Goal: Transaction & Acquisition: Download file/media

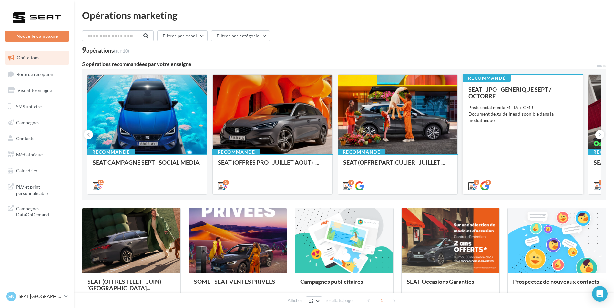
click at [513, 88] on span "SEAT - JPO - GENERIQUE SEPT / OCTOBRE" at bounding box center [510, 93] width 83 height 14
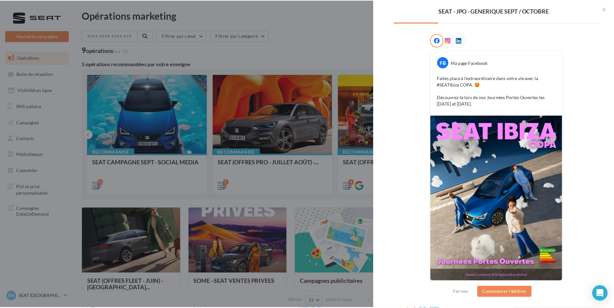
scroll to position [97, 0]
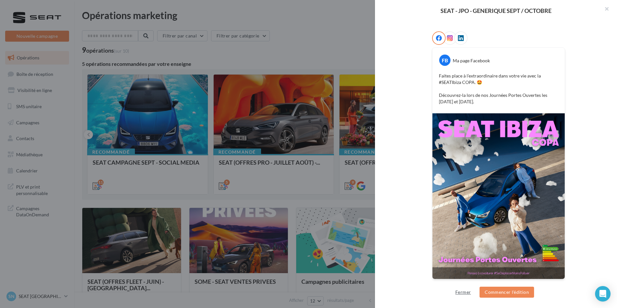
click at [457, 295] on button "Fermer" at bounding box center [463, 292] width 21 height 8
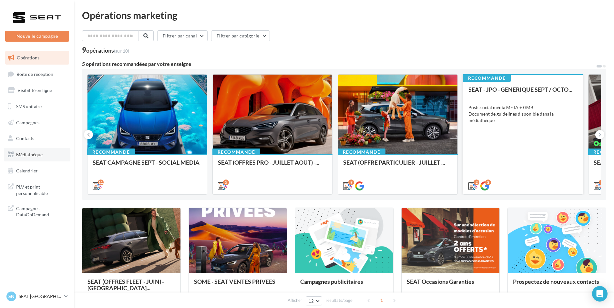
click at [31, 151] on link "Médiathèque" at bounding box center [37, 155] width 67 height 14
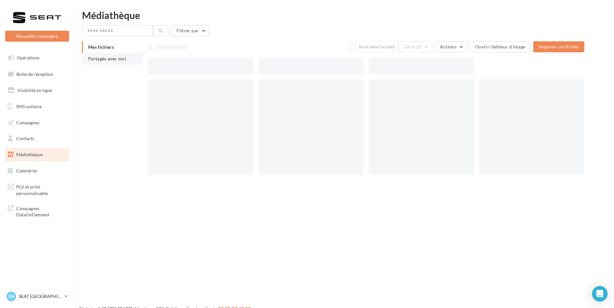
click at [88, 58] on li "Partagés avec moi" at bounding box center [112, 59] width 61 height 12
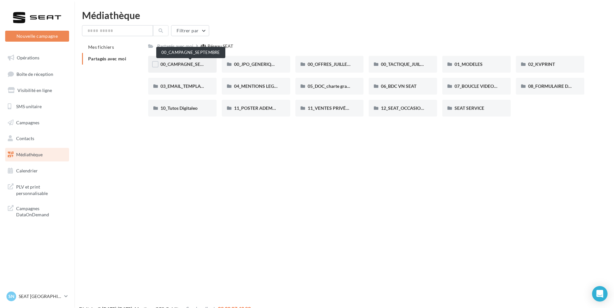
click at [177, 63] on span "00_CAMPAGNE_SEPTEMBRE" at bounding box center [190, 63] width 60 height 5
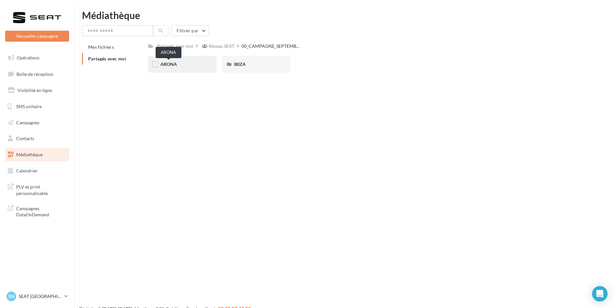
click at [174, 62] on span "ARONA" at bounding box center [168, 63] width 16 height 5
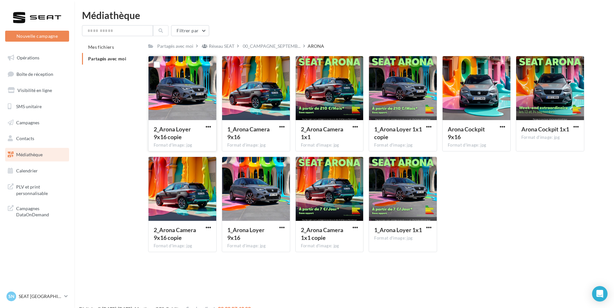
click at [171, 131] on span "2_Arona Loyer 9x16 copie" at bounding box center [172, 133] width 37 height 15
click at [208, 126] on span "button" at bounding box center [208, 126] width 5 height 5
click at [192, 140] on button "Télécharger" at bounding box center [180, 139] width 65 height 17
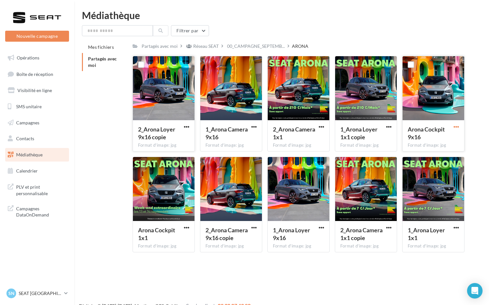
click at [459, 125] on span "button" at bounding box center [456, 126] width 5 height 5
click at [433, 139] on button "Télécharger" at bounding box center [428, 139] width 65 height 17
click at [361, 232] on span "2_Arona Camera 1x1 copie" at bounding box center [362, 233] width 42 height 15
click at [391, 227] on span "button" at bounding box center [388, 227] width 5 height 5
click at [359, 239] on button "Télécharger" at bounding box center [361, 240] width 65 height 17
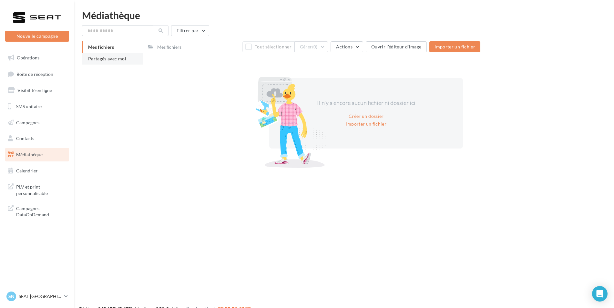
click at [124, 55] on li "Partagés avec moi" at bounding box center [112, 59] width 61 height 12
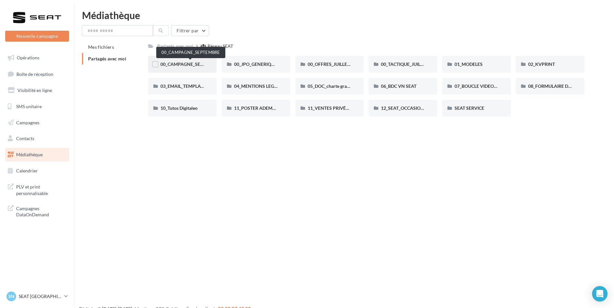
click at [193, 64] on span "00_CAMPAGNE_SEPTEMBRE" at bounding box center [190, 63] width 60 height 5
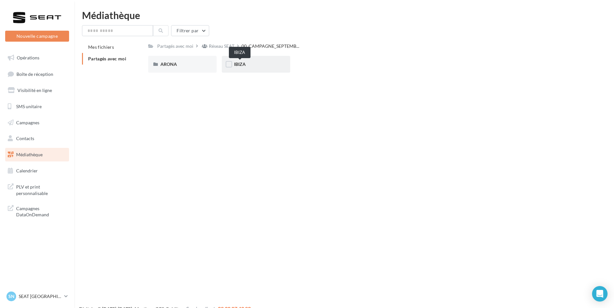
click at [241, 65] on span "IBIZA" at bounding box center [240, 63] width 12 height 5
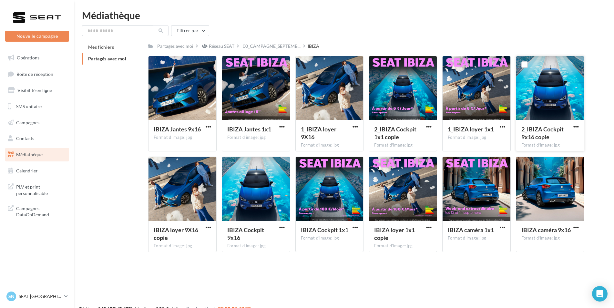
click at [492, 127] on button "button" at bounding box center [576, 127] width 8 height 6
click at [492, 139] on button "Télécharger" at bounding box center [548, 139] width 65 height 17
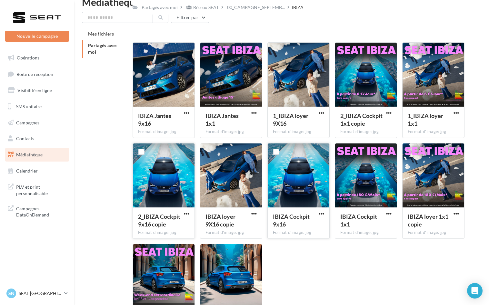
scroll to position [13, 0]
